Goal: Navigation & Orientation: Find specific page/section

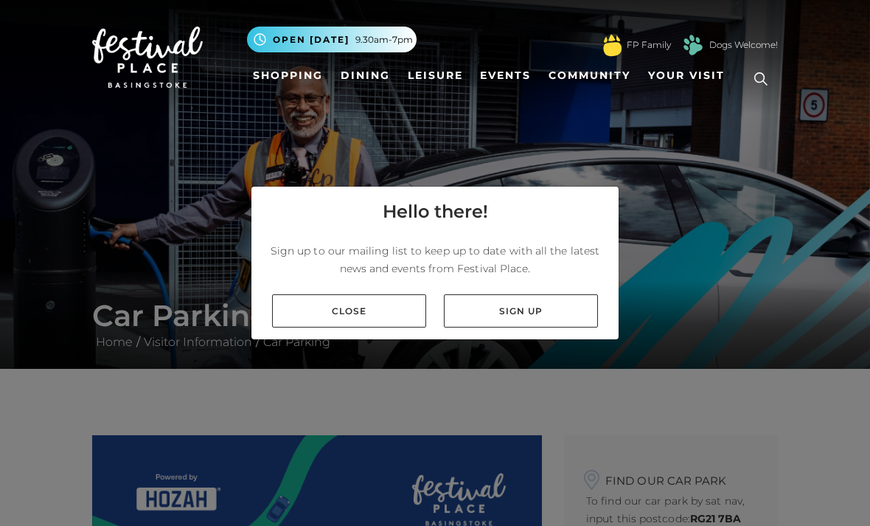
click at [350, 328] on link "Close" at bounding box center [349, 310] width 154 height 33
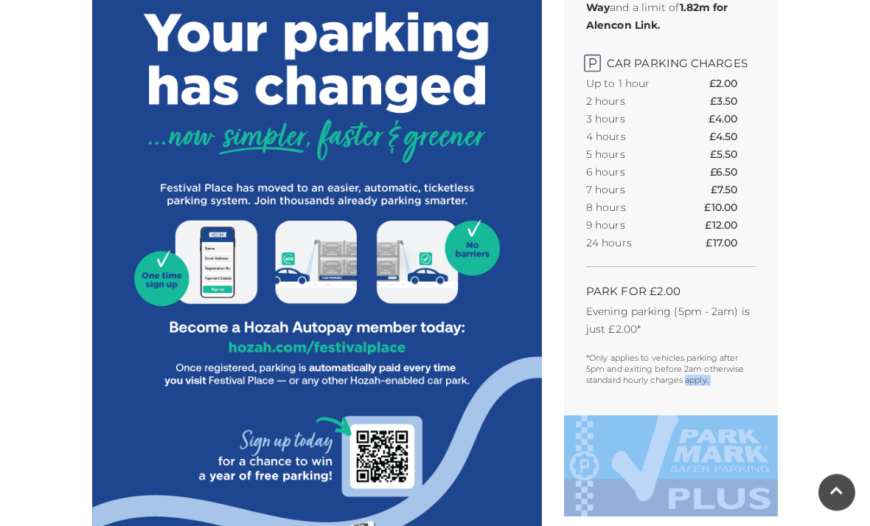
scroll to position [580, 0]
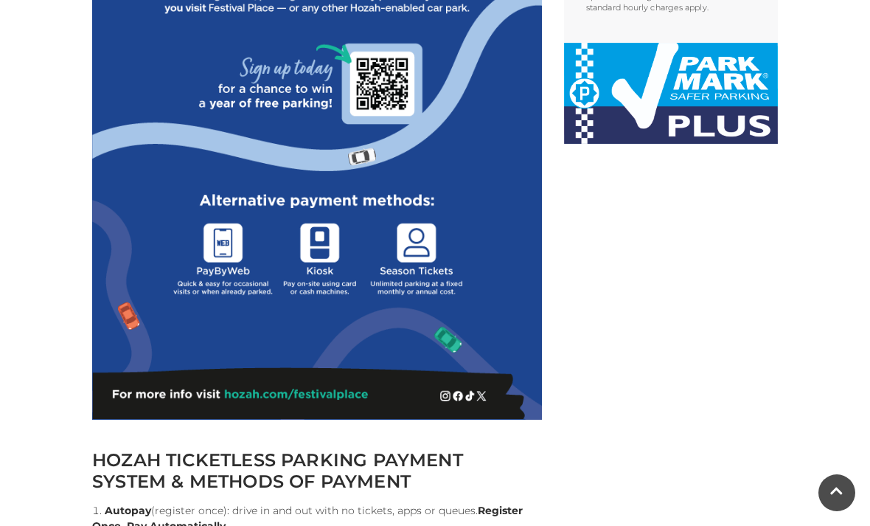
scroll to position [951, 0]
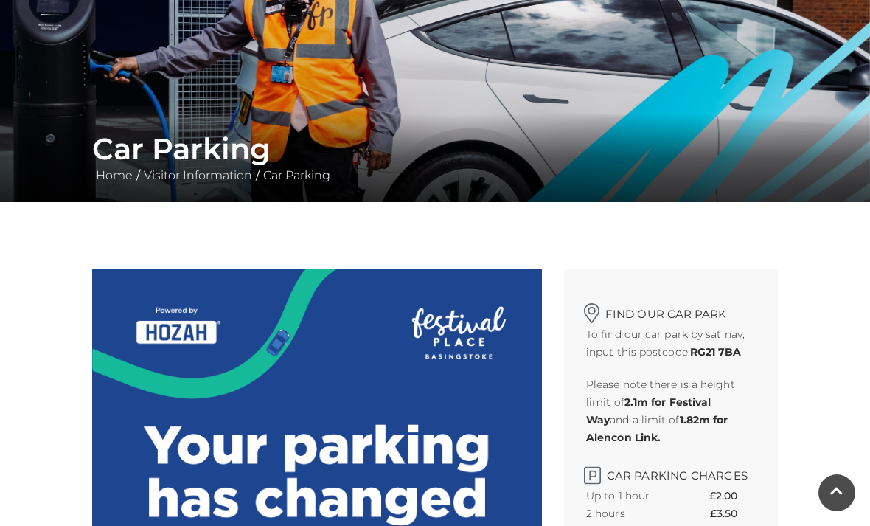
scroll to position [0, 0]
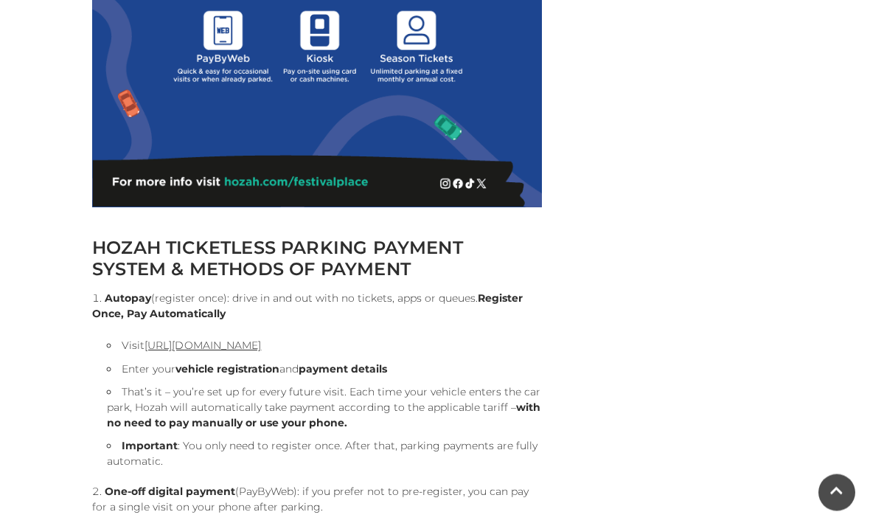
scroll to position [1164, 0]
click at [261, 350] on link "[URL][DOMAIN_NAME]" at bounding box center [203, 345] width 117 height 13
